Goal: Task Accomplishment & Management: Complete application form

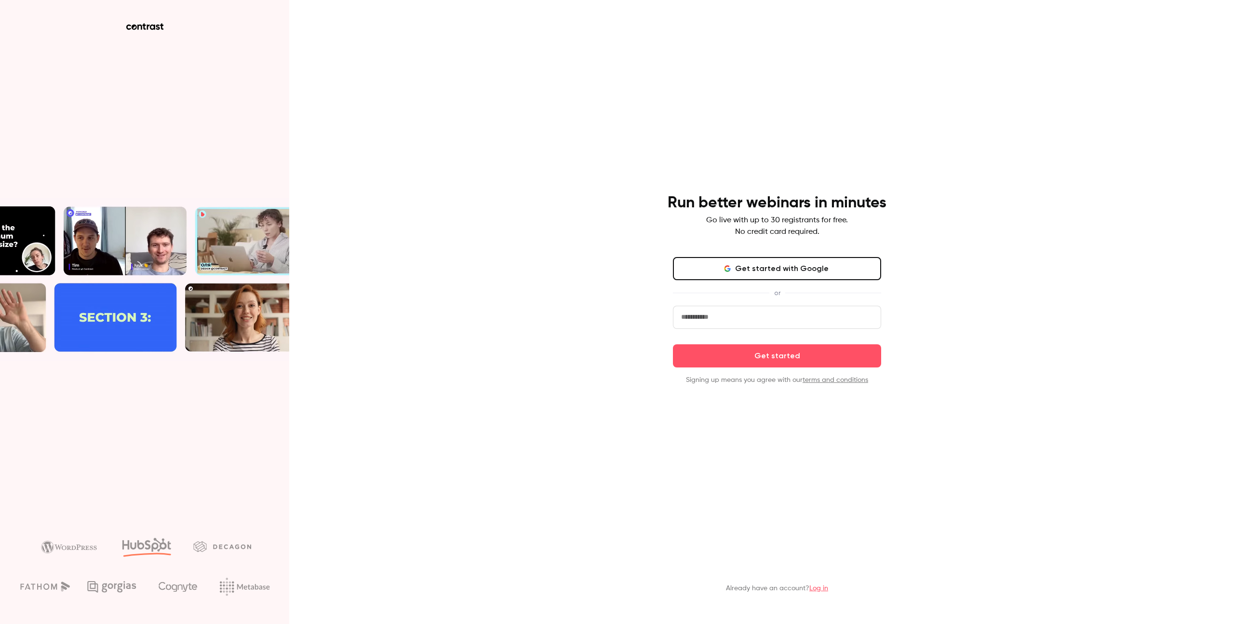
click at [758, 265] on button "Get started with Google" at bounding box center [777, 268] width 208 height 23
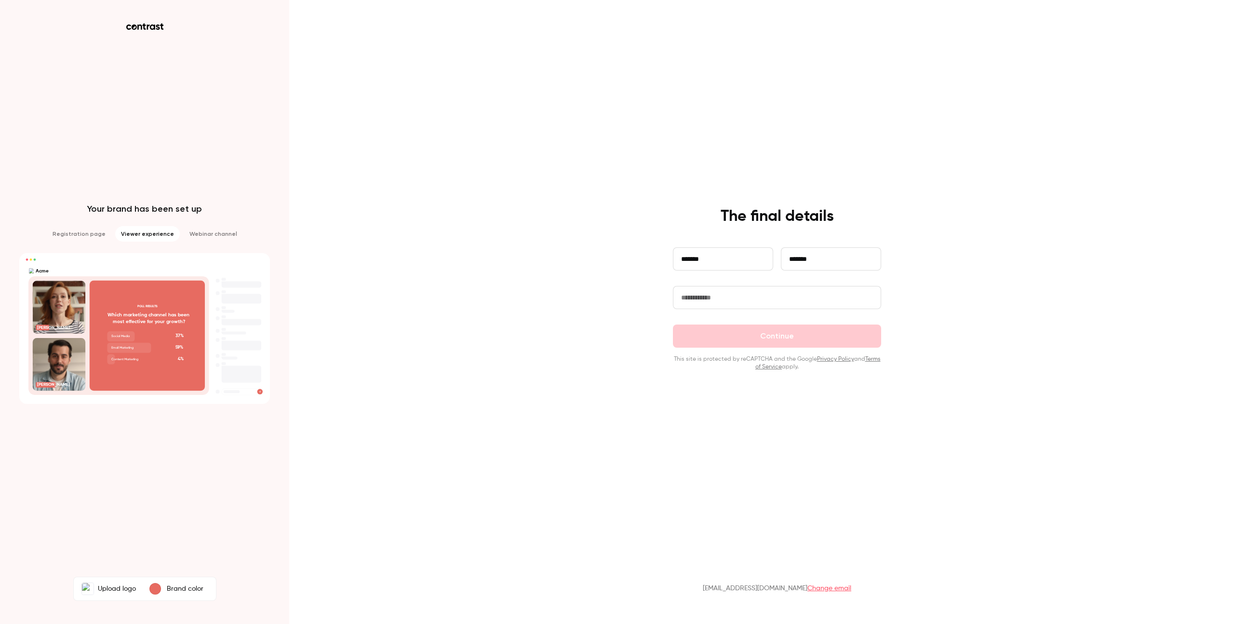
click at [748, 295] on input "text" at bounding box center [777, 297] width 208 height 23
type input "**********"
click at [765, 339] on button "Continue" at bounding box center [777, 335] width 208 height 23
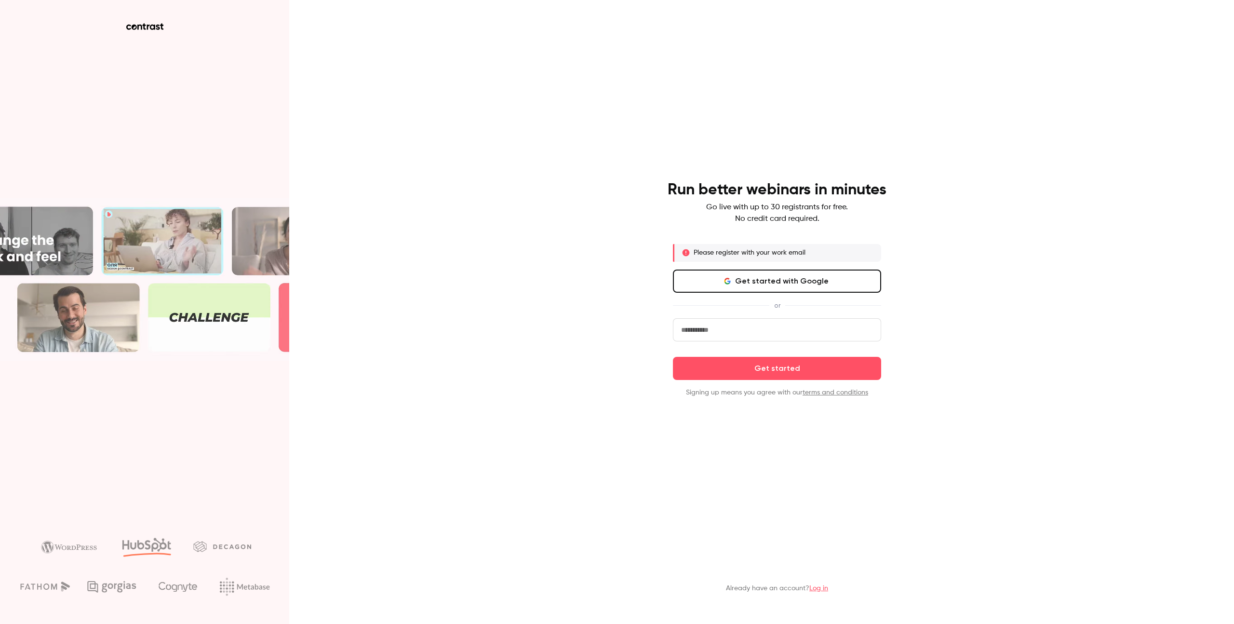
click at [703, 322] on input "email" at bounding box center [777, 329] width 208 height 23
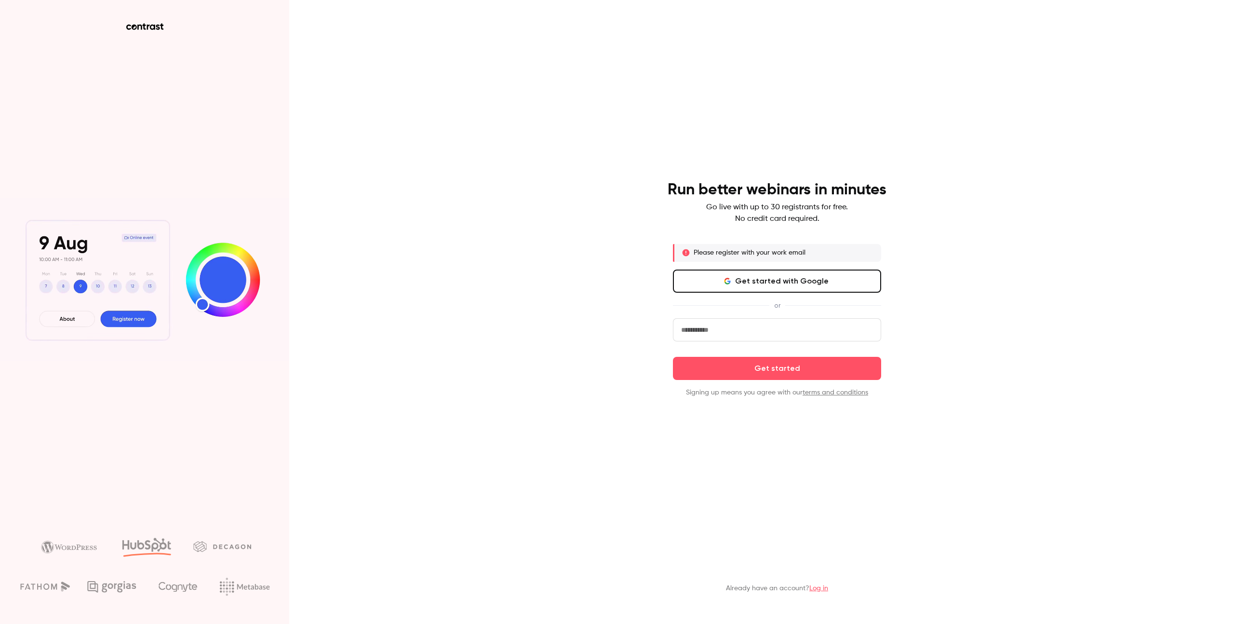
click at [683, 308] on div "or" at bounding box center [777, 305] width 208 height 10
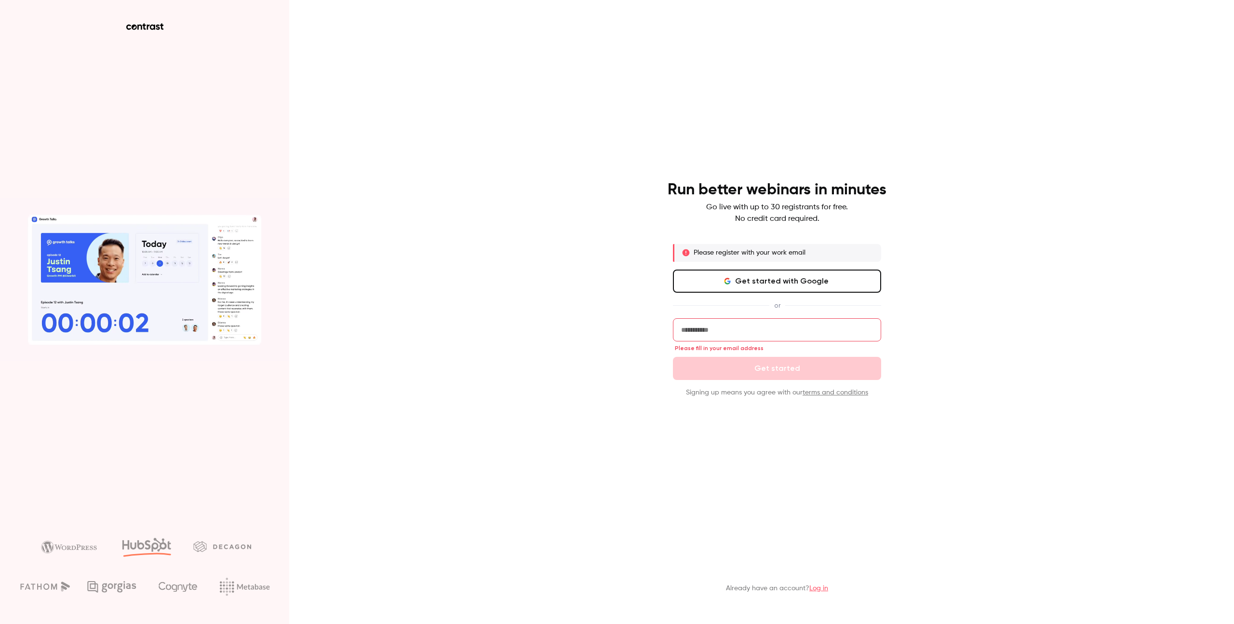
click at [730, 286] on button "Get started with Google" at bounding box center [777, 280] width 208 height 23
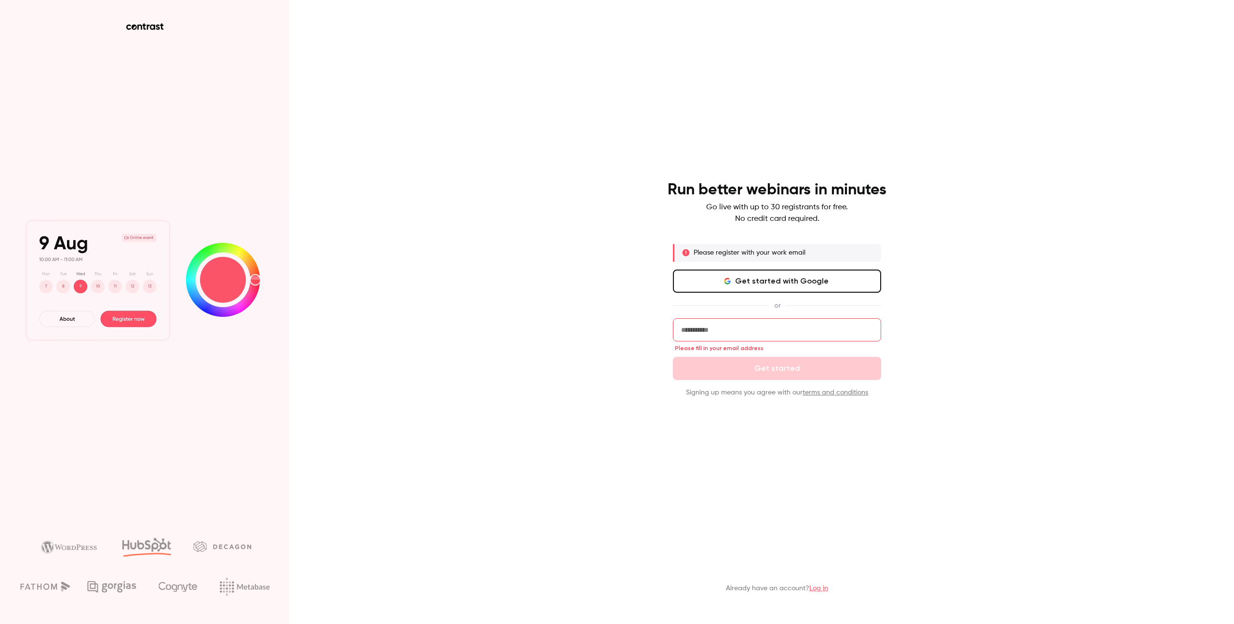
click at [726, 330] on input "email" at bounding box center [777, 329] width 208 height 23
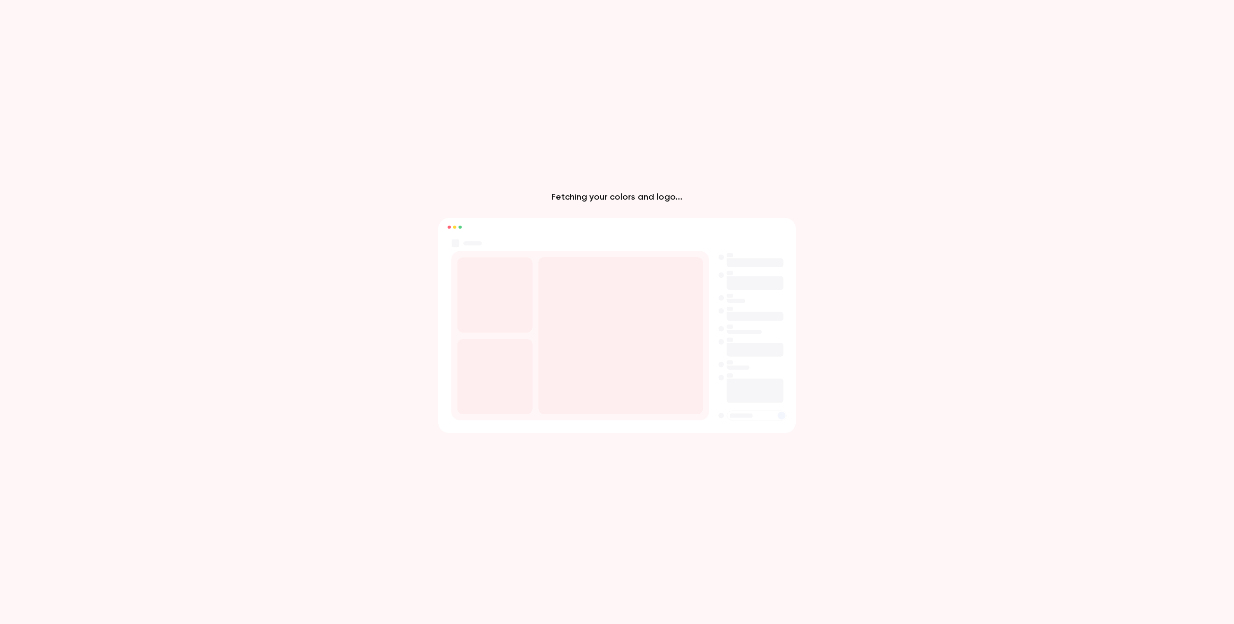
click at [908, 245] on div "Fetching your colors and logo..." at bounding box center [617, 312] width 1234 height 624
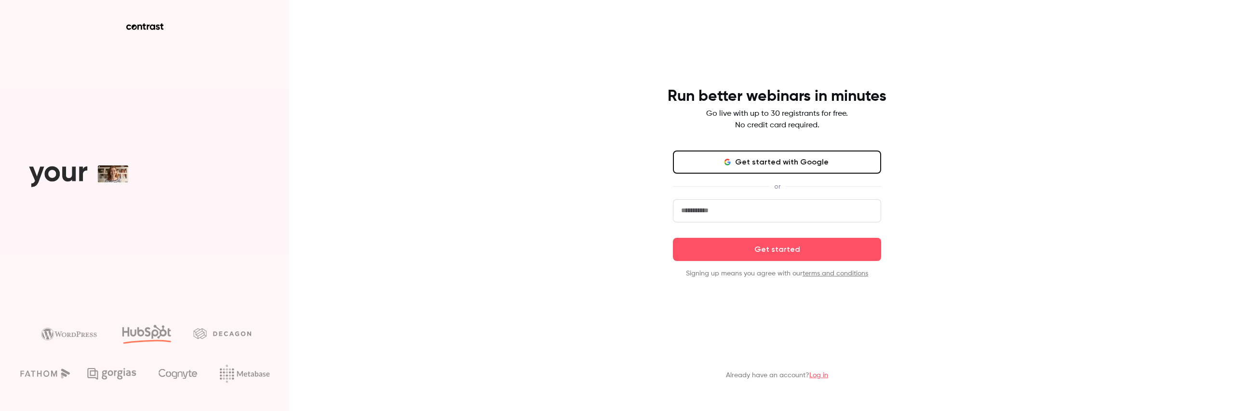
click at [744, 211] on input "email" at bounding box center [777, 210] width 208 height 23
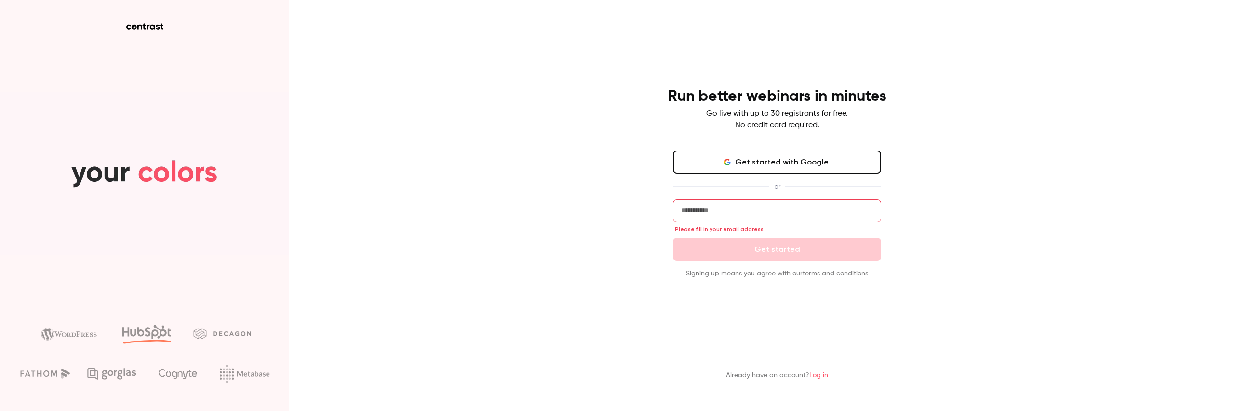
click at [767, 160] on button "Get started with Google" at bounding box center [777, 161] width 208 height 23
